Goal: Task Accomplishment & Management: Manage account settings

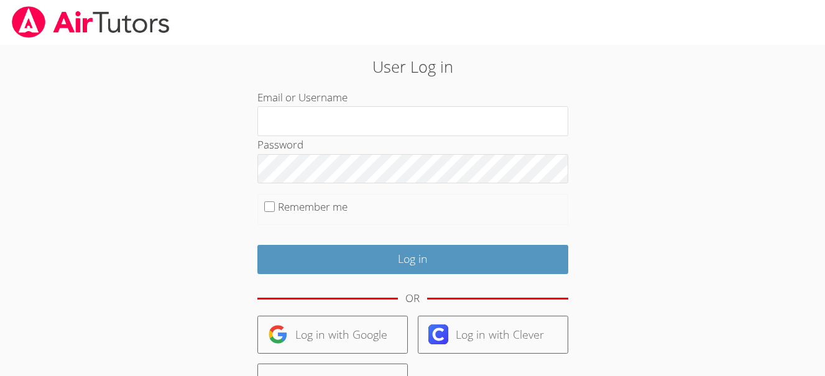
type input "justinm"
click at [98, 139] on body "User Log in Email or Username justinm Password Remember me Log in OR Log in wit…" at bounding box center [412, 188] width 825 height 376
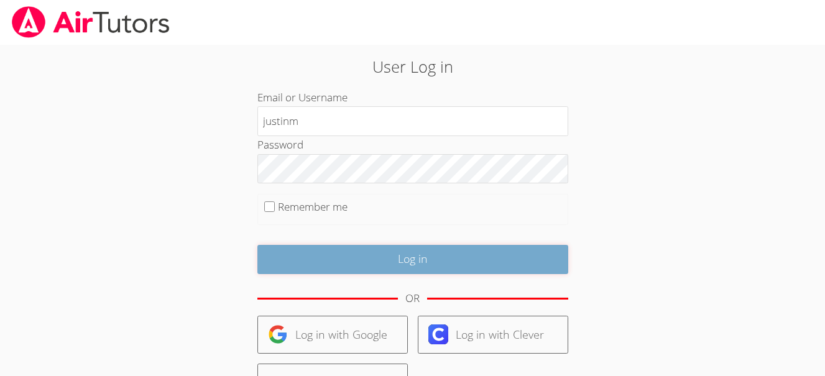
click at [275, 264] on input "Log in" at bounding box center [412, 259] width 311 height 29
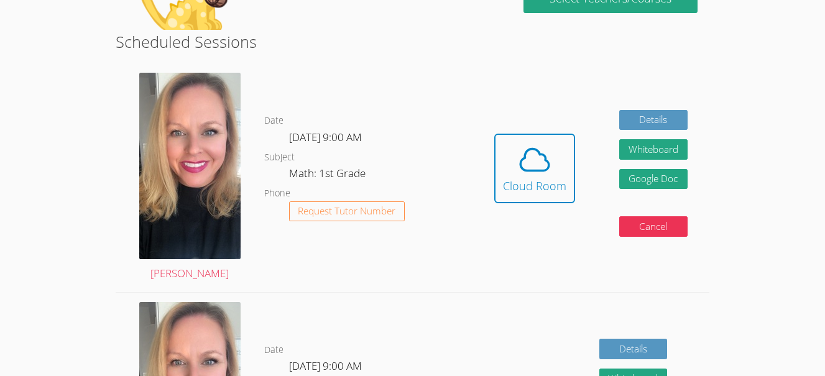
scroll to position [224, 0]
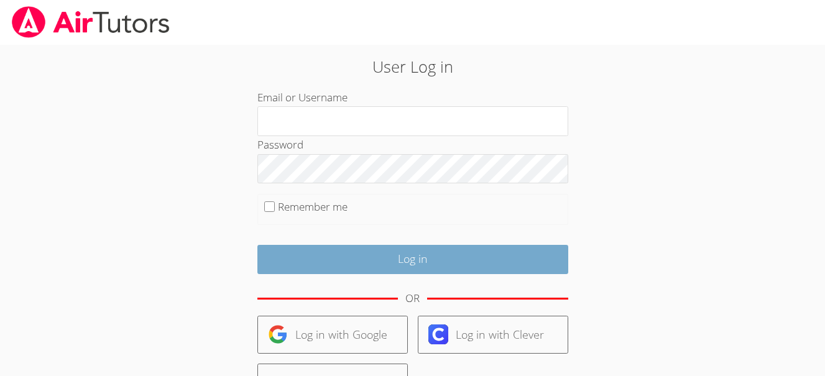
type input "justinm"
click at [301, 261] on input "Log in" at bounding box center [412, 259] width 311 height 29
